Goal: Task Accomplishment & Management: Manage account settings

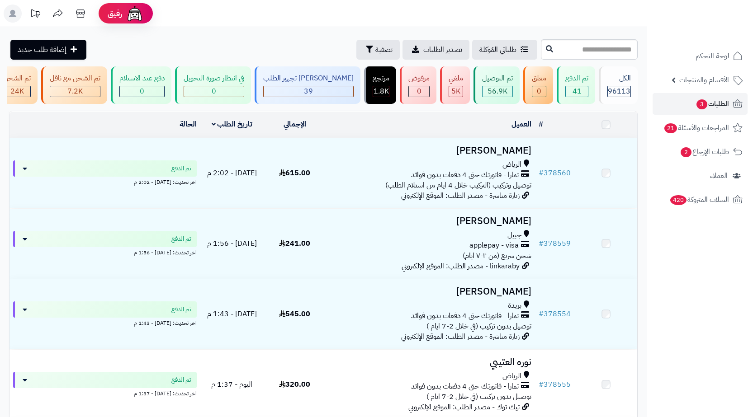
click at [613, 46] on input "text" at bounding box center [589, 49] width 97 height 20
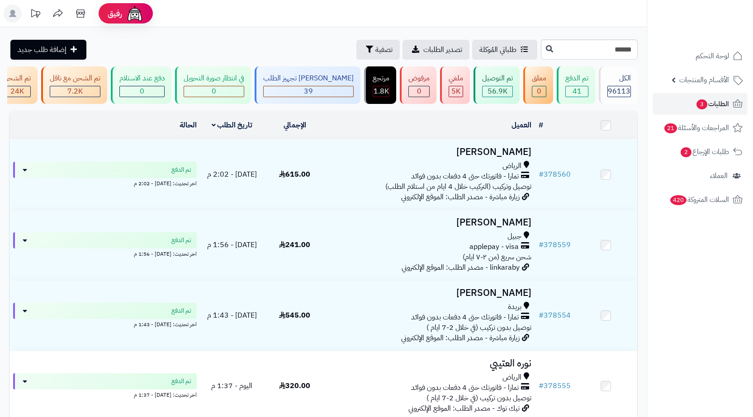
type input "******"
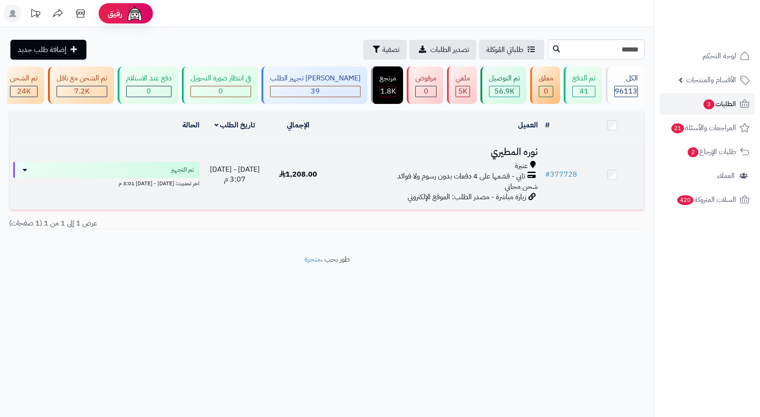
click at [413, 182] on span "تابي - قسّمها على 4 دفعات بدون رسوم ولا فوائد" at bounding box center [461, 176] width 128 height 10
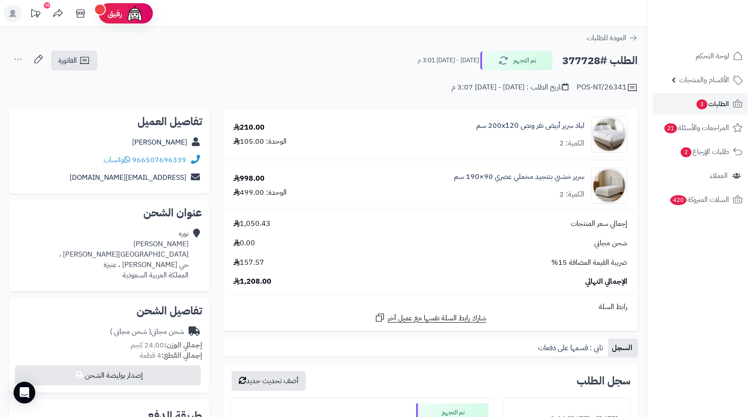
click at [591, 59] on h2 "الطلب #377728" at bounding box center [600, 61] width 76 height 19
copy h2 "377728"
click at [163, 265] on div "نوره المطيري شارع الملك فهد ، حي الملك فهد ، عنيزة المملكة العربية السعودية" at bounding box center [123, 255] width 129 height 52
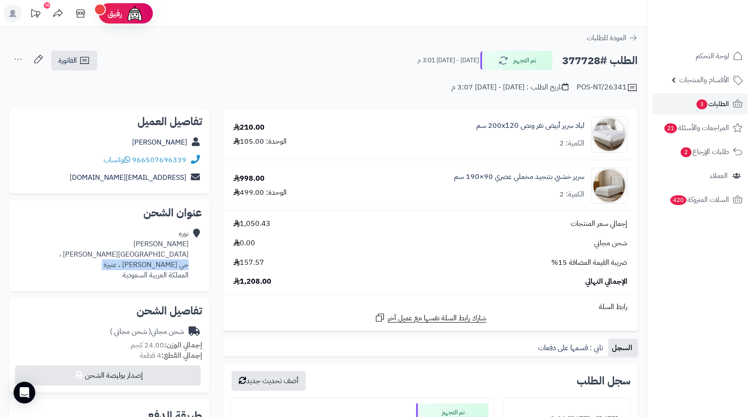
click at [163, 265] on div "نوره المطيري شارع الملك فهد ، حي الملك فهد ، عنيزة المملكة العربية السعودية" at bounding box center [123, 255] width 129 height 52
copy div "حي الملك فهد ، عنيزة"
click at [712, 109] on span "الطلبات 3" at bounding box center [711, 104] width 33 height 13
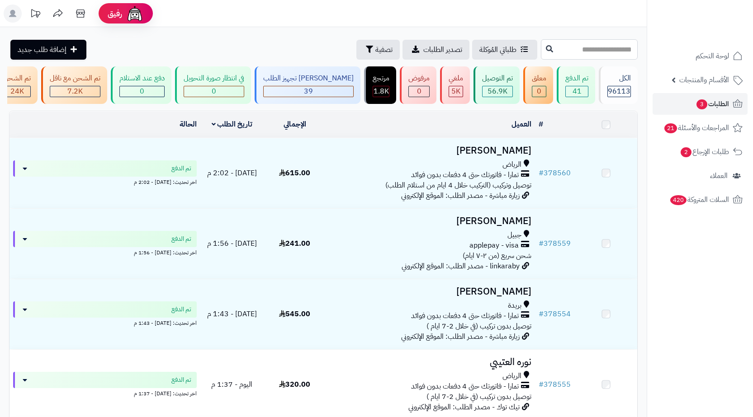
click at [630, 55] on input "text" at bounding box center [589, 49] width 97 height 20
paste input "******"
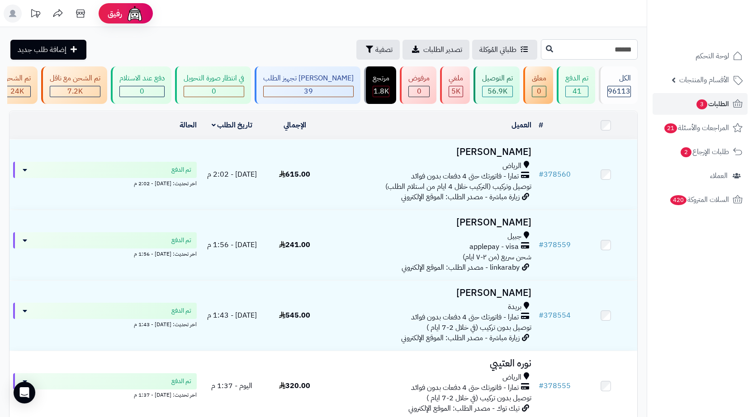
type input "******"
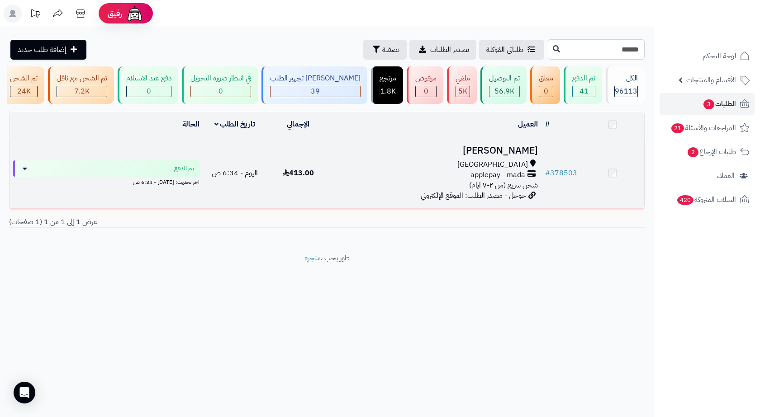
click at [539, 194] on td "Ohood Alharbi مكة المكرمة applepay - mada شحن سريع (من ٢-٧ ايام) جوجل - مصدر ال…" at bounding box center [435, 173] width 211 height 70
click at [416, 171] on div "[GEOGRAPHIC_DATA]" at bounding box center [436, 166] width 204 height 10
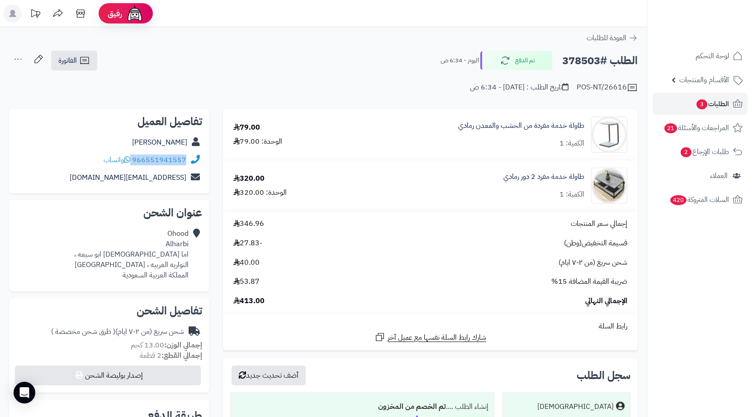
drag, startPoint x: 187, startPoint y: 160, endPoint x: 132, endPoint y: 166, distance: 55.5
click at [132, 166] on div "966551941557 واتساب" at bounding box center [109, 160] width 186 height 18
copy div "966551941557"
click at [534, 185] on div "طاولة خدمة مفرد 2 دور رمادي الكمية: 1" at bounding box center [543, 186] width 81 height 28
click at [534, 180] on link "طاولة خدمة مفرد 2 دور رمادي" at bounding box center [543, 177] width 81 height 10
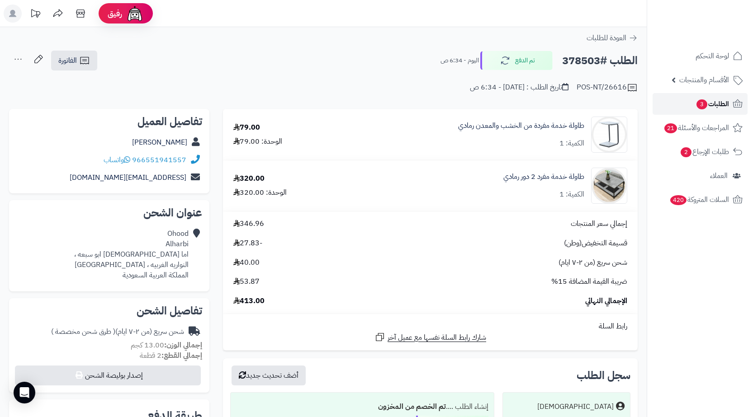
click at [693, 103] on link "الطلبات 3" at bounding box center [699, 104] width 95 height 22
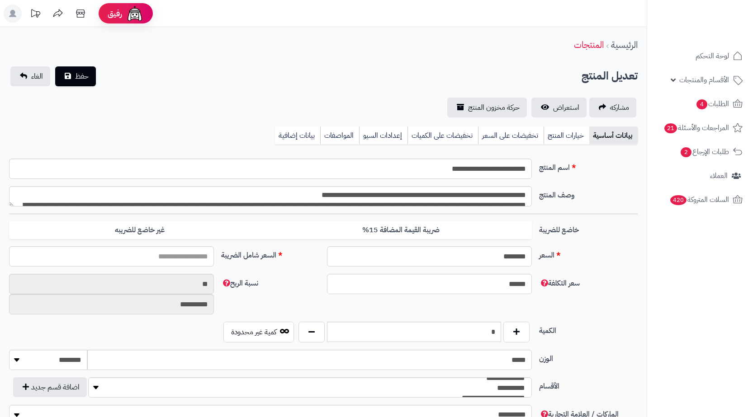
scroll to position [1078, 0]
type input "******"
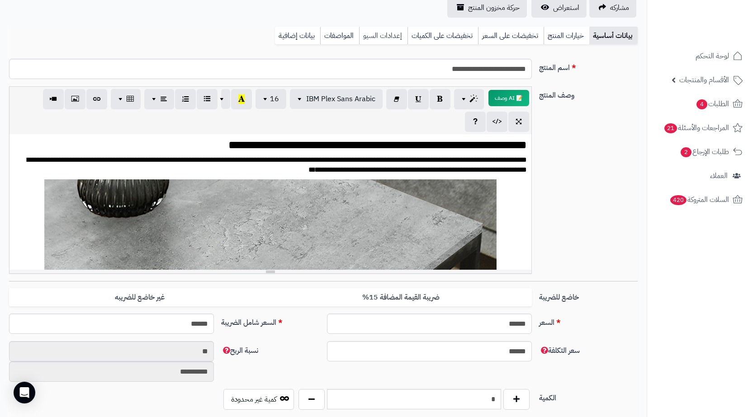
scroll to position [0, 0]
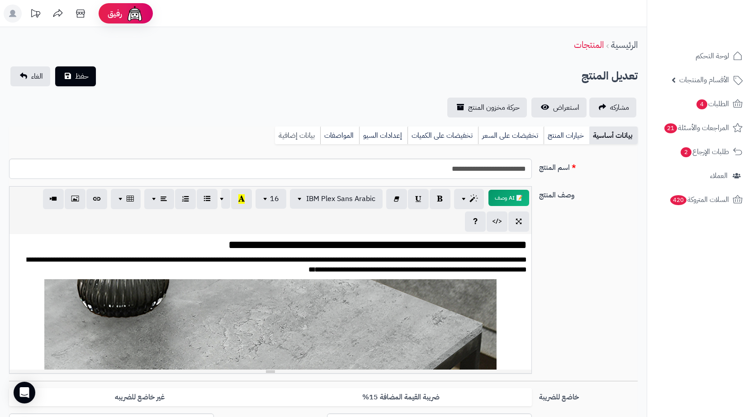
click at [298, 140] on link "بيانات إضافية" at bounding box center [297, 136] width 45 height 18
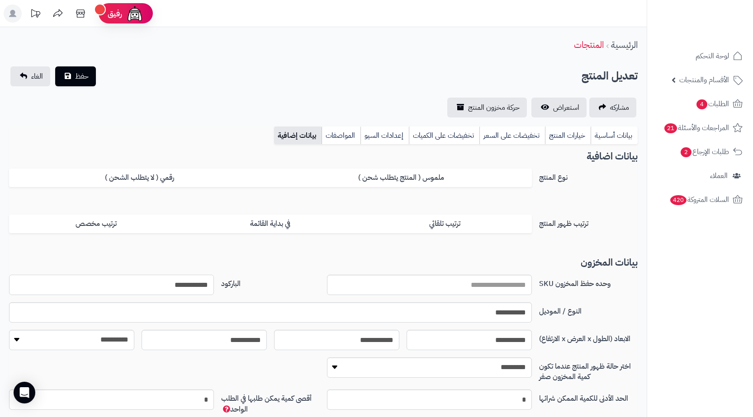
click at [199, 287] on input "**********" at bounding box center [111, 285] width 205 height 20
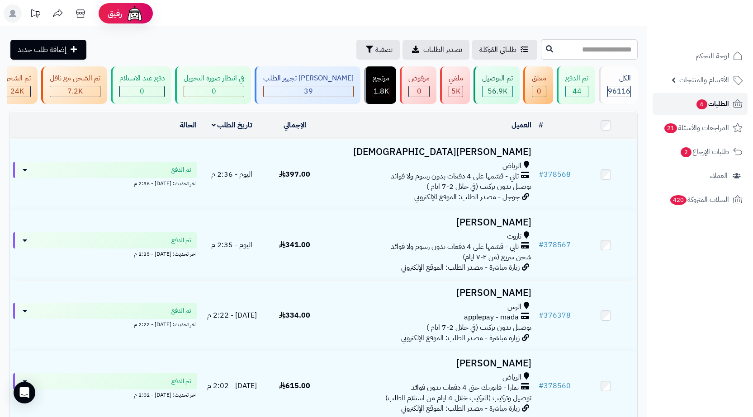
click at [717, 104] on span "الطلبات 6" at bounding box center [711, 104] width 33 height 13
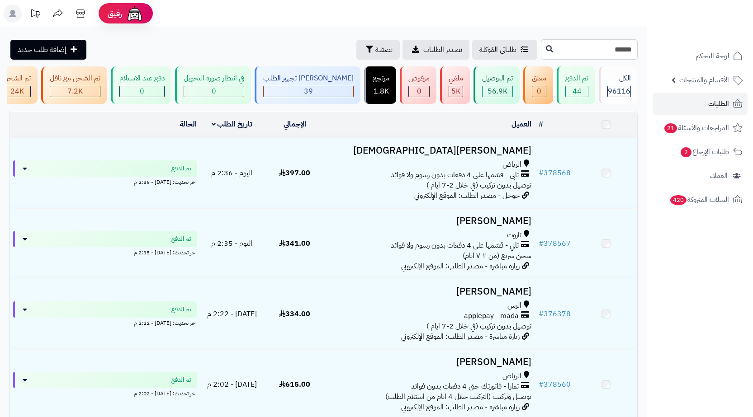
type input "******"
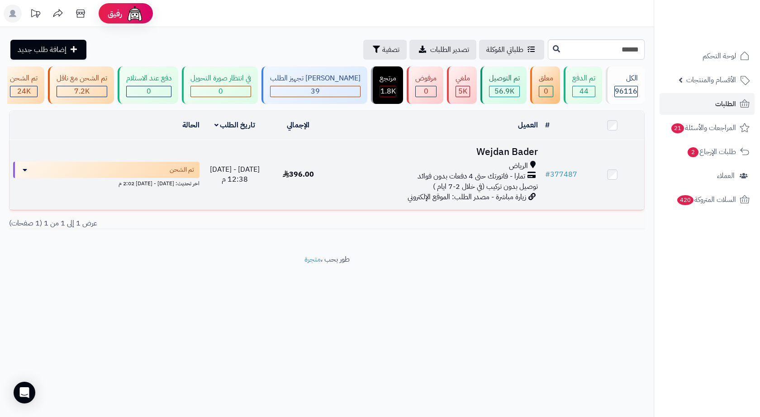
click at [515, 157] on h3 "Wejdan Bader" at bounding box center [436, 152] width 204 height 10
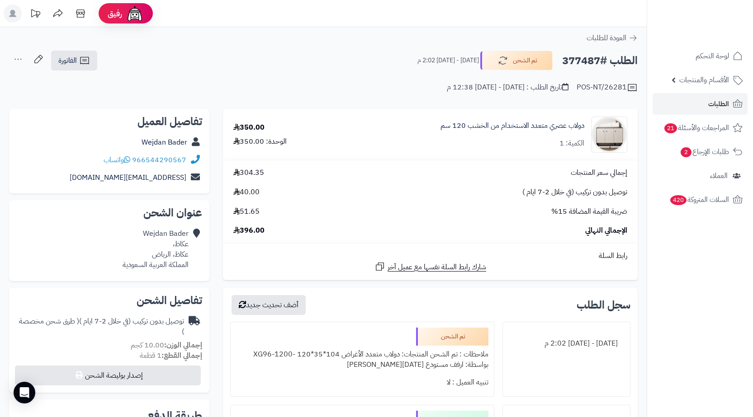
click at [578, 59] on h2 "الطلب #377487" at bounding box center [600, 61] width 76 height 19
copy h2 "377487"
drag, startPoint x: 192, startPoint y: 156, endPoint x: 135, endPoint y: 158, distance: 57.5
click at [135, 158] on div "966544290567 واتساب" at bounding box center [109, 160] width 186 height 18
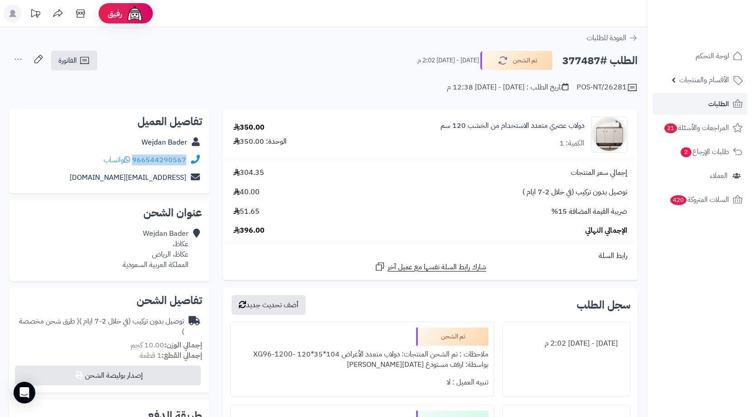
copy div "966544290567"
click at [688, 104] on link "الطلبات" at bounding box center [699, 104] width 95 height 22
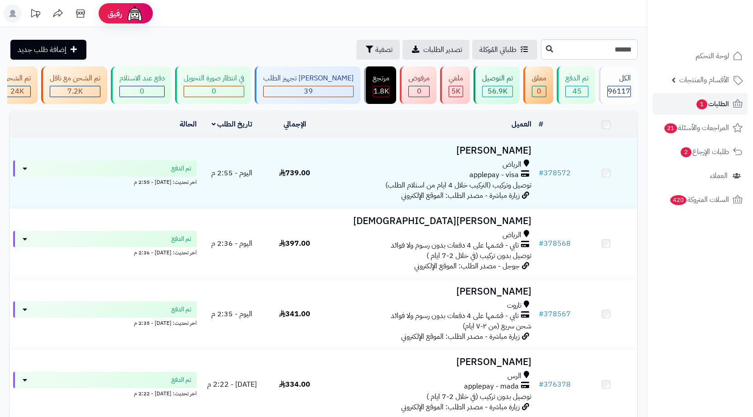
type input "******"
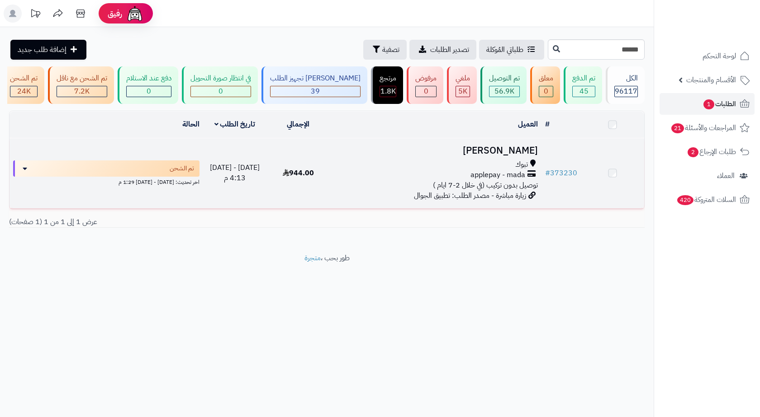
click at [468, 170] on div "تبوك" at bounding box center [436, 165] width 204 height 10
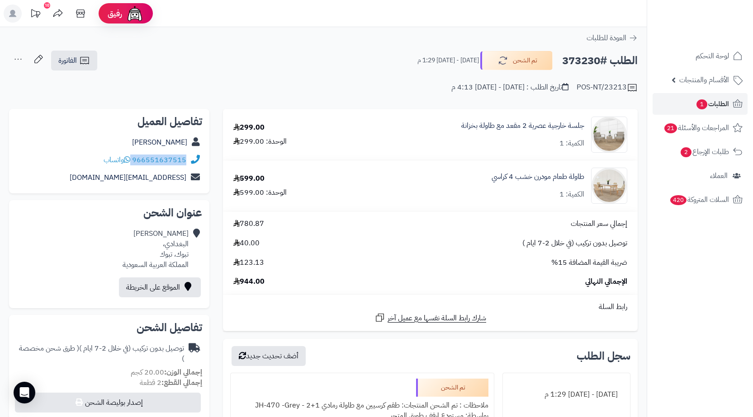
drag, startPoint x: 190, startPoint y: 159, endPoint x: 132, endPoint y: 164, distance: 57.6
click at [132, 164] on div "966551637515 واتساب" at bounding box center [109, 160] width 186 height 18
copy div "966551637515"
click at [688, 100] on link "الطلبات 1" at bounding box center [699, 104] width 95 height 22
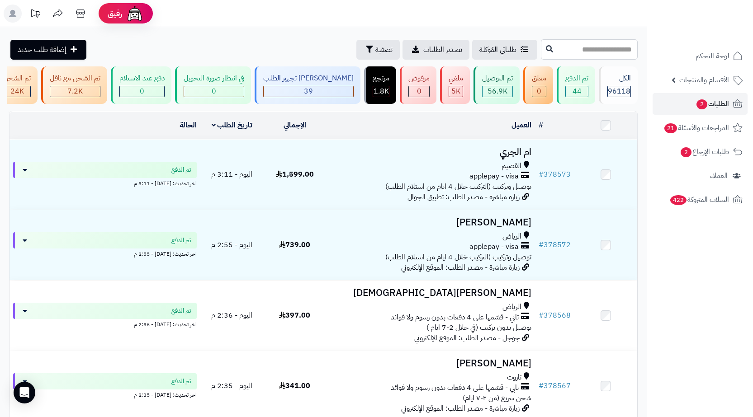
click at [627, 59] on input "text" at bounding box center [589, 49] width 97 height 20
paste input "******"
type input "******"
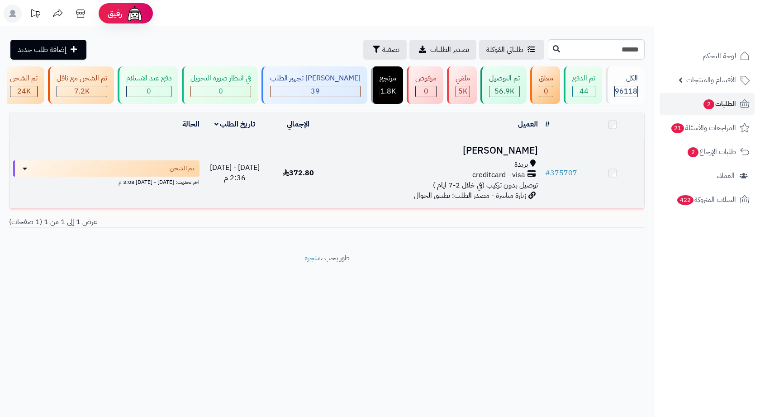
click at [488, 187] on span "توصيل بدون تركيب (في خلال 2-7 ايام )" at bounding box center [485, 185] width 105 height 11
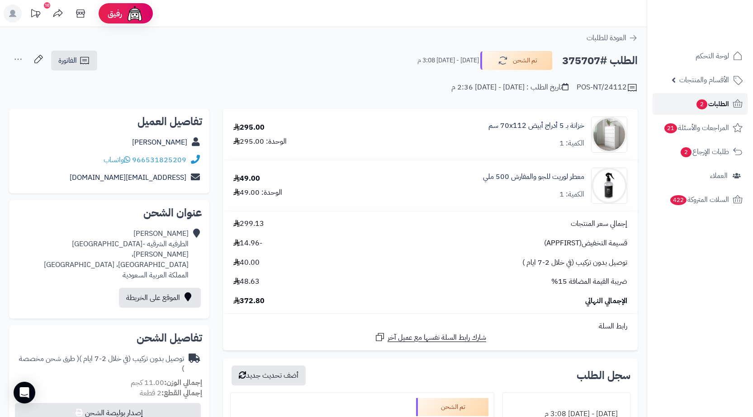
click at [679, 109] on link "الطلبات 2" at bounding box center [699, 104] width 95 height 22
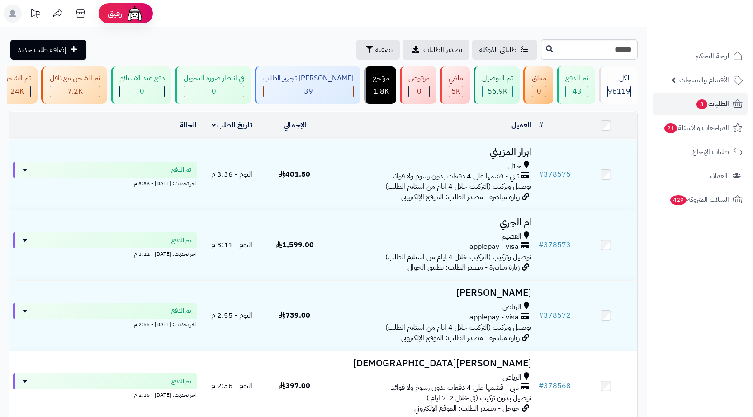
type input "******"
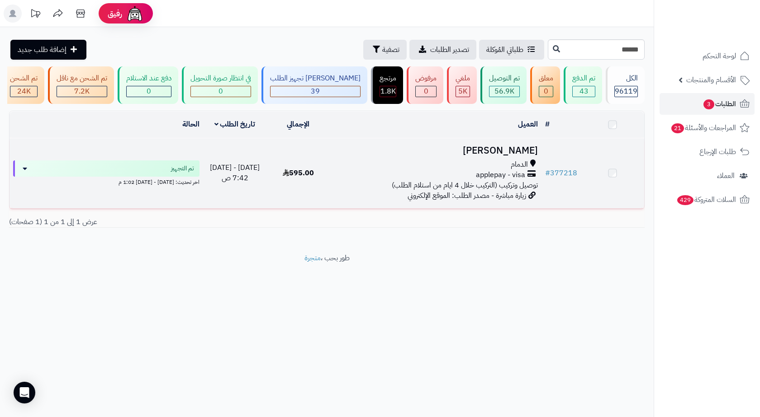
click at [536, 177] on div "applepay - visa" at bounding box center [436, 175] width 204 height 10
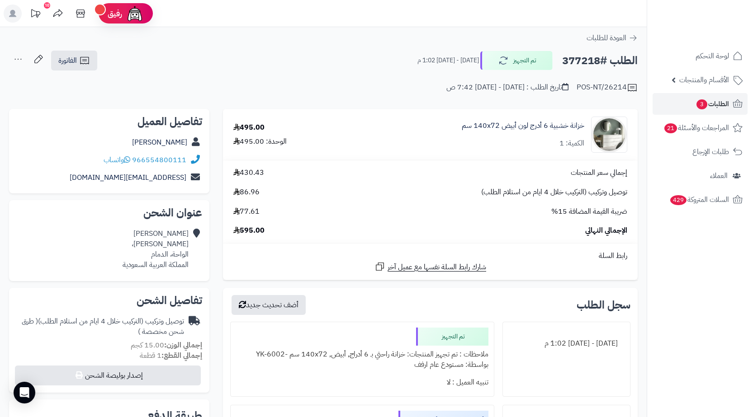
click at [577, 65] on h2 "الطلب #377218" at bounding box center [600, 61] width 76 height 19
copy h2 "377218"
click at [90, 64] on icon at bounding box center [84, 60] width 11 height 11
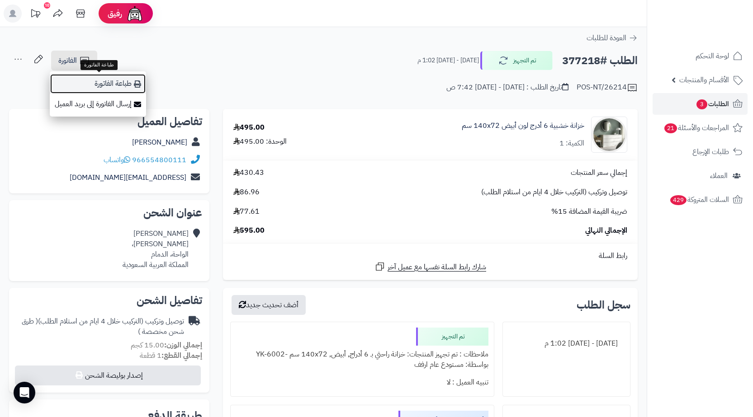
click at [99, 83] on link "طباعة الفاتورة" at bounding box center [98, 84] width 96 height 20
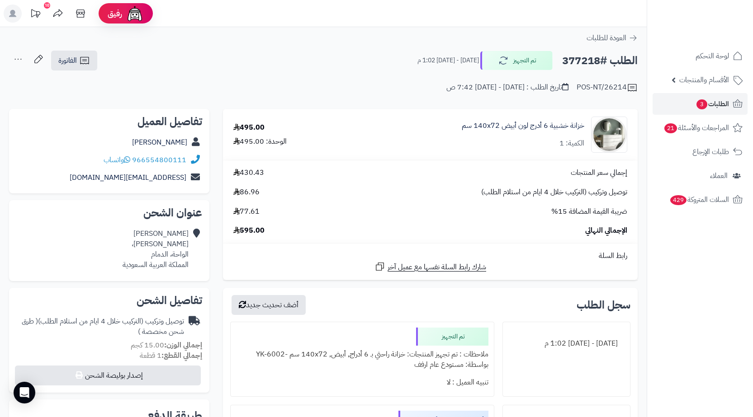
copy h2 "377218"
click at [688, 104] on link "الطلبات 3" at bounding box center [699, 104] width 95 height 22
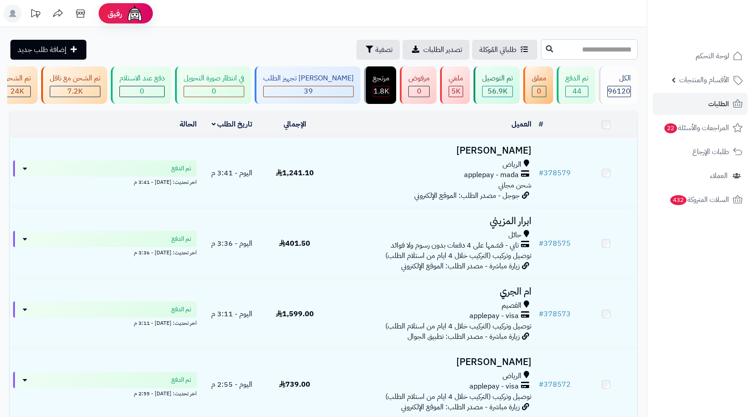
paste input "******"
drag, startPoint x: 0, startPoint y: 0, endPoint x: 598, endPoint y: 50, distance: 599.8
click at [598, 50] on input "text" at bounding box center [589, 49] width 97 height 20
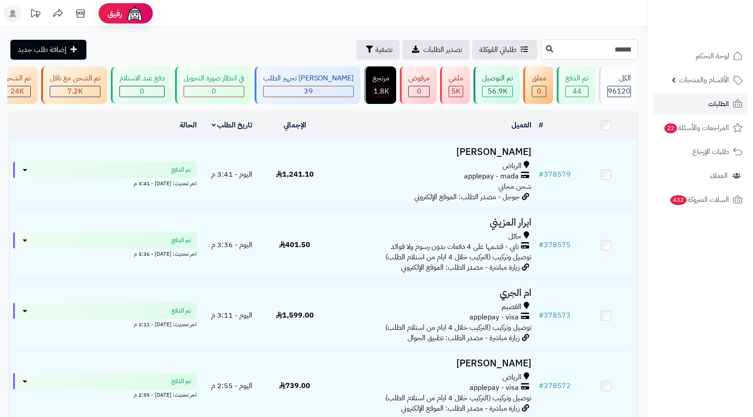
type input "******"
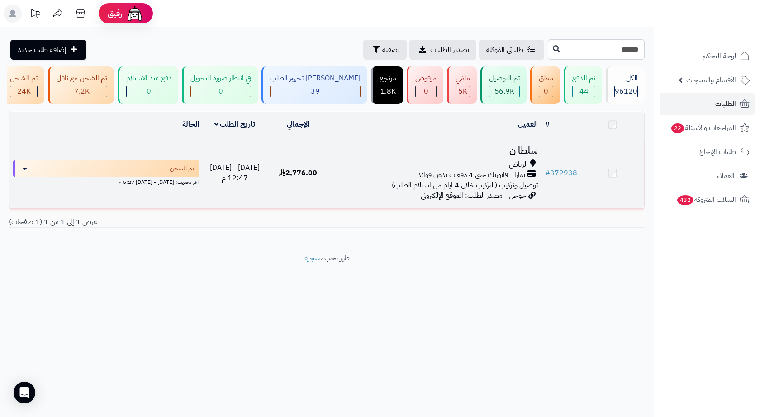
click at [425, 180] on span "تمارا - فاتورتك حتى 4 دفعات بدون فوائد" at bounding box center [471, 175] width 108 height 10
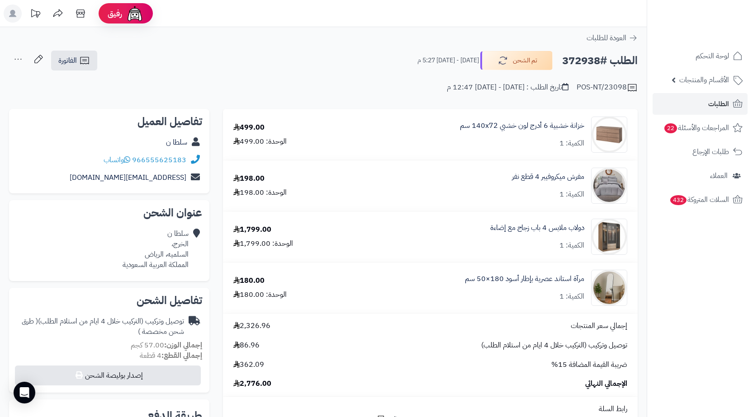
click at [101, 56] on div "الطلب #372938 تم الشحن [DATE] - [DATE] 5:27 م الفاتورة طباعة الفاتورة إرسال الف…" at bounding box center [323, 60] width 629 height 21
drag, startPoint x: 191, startPoint y: 156, endPoint x: 134, endPoint y: 160, distance: 57.1
click at [134, 160] on div "966555625183 واتساب" at bounding box center [109, 160] width 186 height 18
copy div "966555625183"
